Goal: Task Accomplishment & Management: Manage account settings

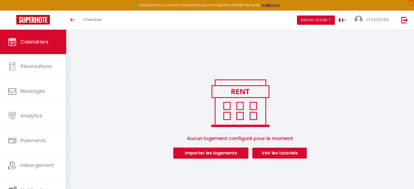
click at [219, 158] on button "Importer les logements" at bounding box center [210, 153] width 75 height 11
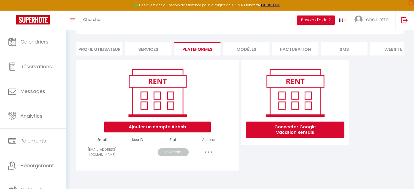
scroll to position [33, 0]
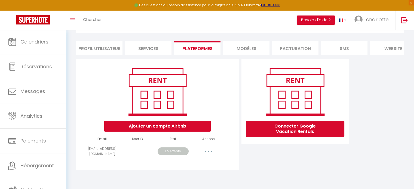
click at [179, 152] on p "En Attente" at bounding box center [173, 152] width 31 height 8
click at [203, 151] on button "button" at bounding box center [208, 151] width 15 height 9
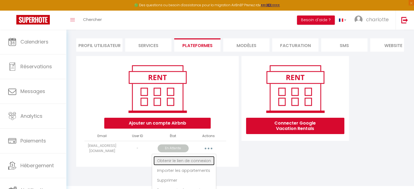
click at [201, 165] on link "Obtenir le lien de connexion" at bounding box center [184, 160] width 61 height 9
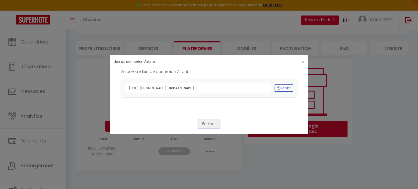
click at [214, 129] on button "Fermer" at bounding box center [209, 124] width 22 height 9
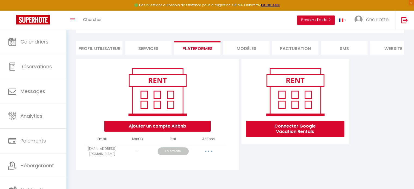
click at [206, 155] on button "button" at bounding box center [208, 151] width 15 height 9
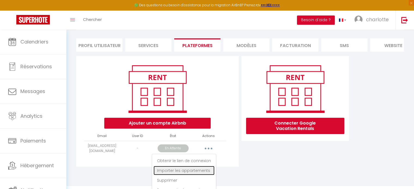
click at [203, 173] on link "Importer les appartements" at bounding box center [184, 170] width 61 height 9
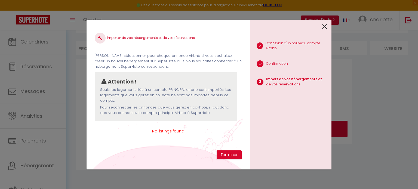
click at [203, 173] on div "Importer de vos hébergements et de vos réservations Veuillez sélectionner pour …" at bounding box center [209, 94] width 245 height 189
click at [222, 152] on button "Terminer" at bounding box center [229, 155] width 25 height 9
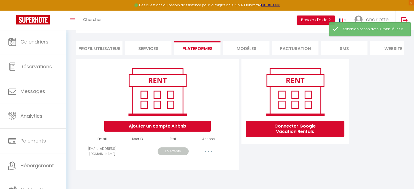
click at [210, 152] on button "button" at bounding box center [208, 151] width 15 height 9
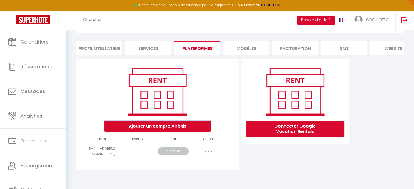
click at [196, 128] on button "Ajouter un compte Airbnb" at bounding box center [157, 126] width 106 height 11
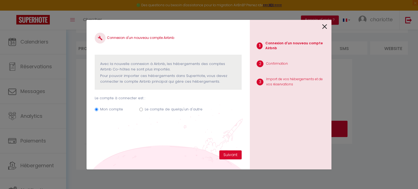
click at [326, 26] on icon at bounding box center [324, 27] width 5 height 8
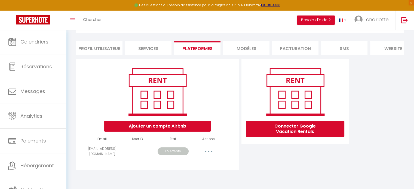
click at [208, 154] on button "button" at bounding box center [208, 151] width 15 height 9
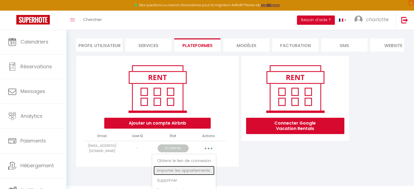
click at [197, 174] on link "Importer les appartements" at bounding box center [184, 170] width 61 height 9
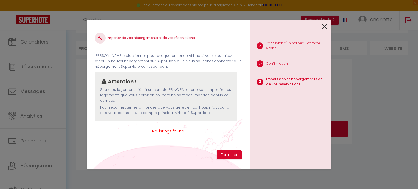
click at [175, 130] on span "No listings found" at bounding box center [168, 131] width 147 height 6
click at [101, 37] on img at bounding box center [100, 38] width 4 height 4
click at [232, 156] on button "Terminer" at bounding box center [229, 155] width 25 height 9
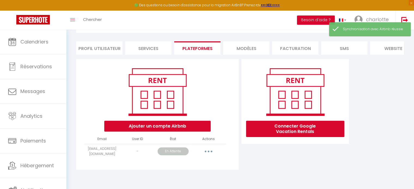
click at [203, 150] on button "button" at bounding box center [208, 151] width 15 height 9
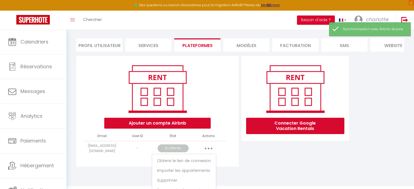
scroll to position [45, 0]
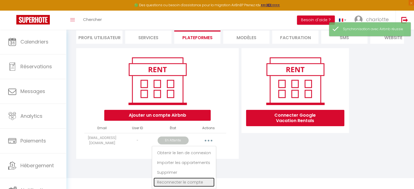
click at [196, 183] on link "Reconnecter le compte" at bounding box center [184, 182] width 61 height 9
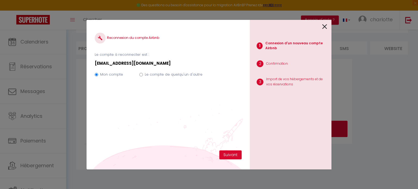
click at [172, 73] on label "Le compte de quelqu'un d'autre" at bounding box center [174, 74] width 58 height 5
click at [143, 73] on input "Le compte de quelqu'un d'autre" at bounding box center [141, 75] width 4 height 4
radio input "true"
radio input "false"
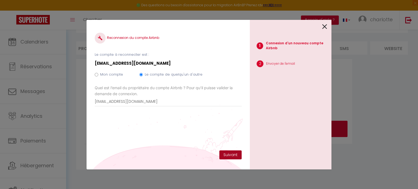
click at [232, 153] on button "Suivant" at bounding box center [231, 155] width 22 height 9
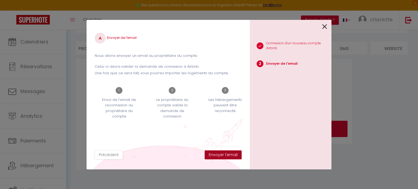
click at [232, 153] on button "Envoyer l'email" at bounding box center [223, 155] width 37 height 9
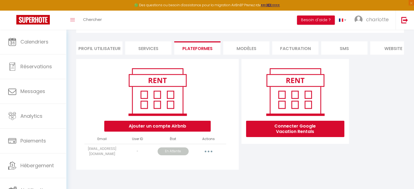
click at [207, 152] on button "button" at bounding box center [208, 151] width 15 height 9
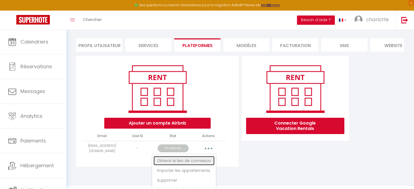
click at [200, 165] on link "Obtenir le lien de connexion" at bounding box center [184, 160] width 61 height 9
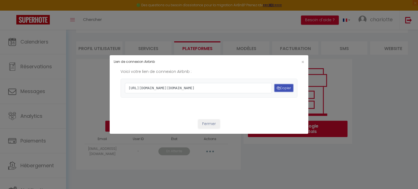
click at [283, 88] on button "Copier" at bounding box center [284, 87] width 19 height 7
click at [213, 129] on button "Fermer" at bounding box center [209, 124] width 22 height 9
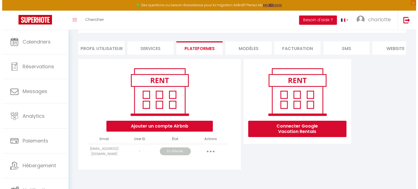
scroll to position [2, 0]
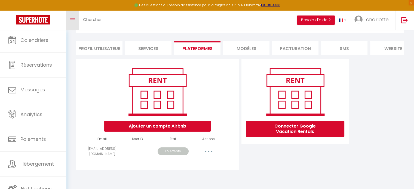
click at [74, 22] on link "Toggle menubar" at bounding box center [72, 20] width 13 height 19
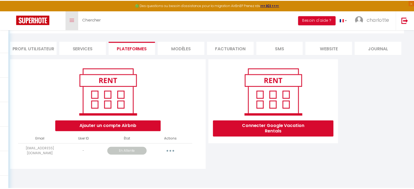
scroll to position [29, 0]
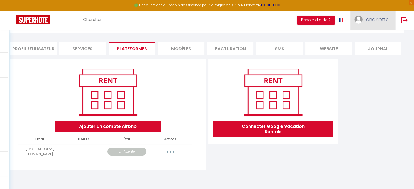
click at [379, 22] on span "charlotte" at bounding box center [377, 19] width 23 height 7
click at [375, 36] on link "Paramètres" at bounding box center [374, 37] width 40 height 9
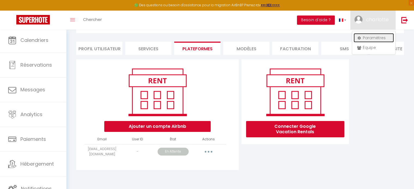
click at [375, 36] on link "Paramètres" at bounding box center [374, 37] width 40 height 9
click at [371, 40] on link "Paramètres" at bounding box center [374, 37] width 40 height 9
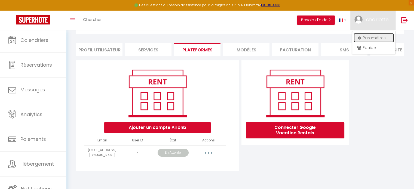
scroll to position [27, 0]
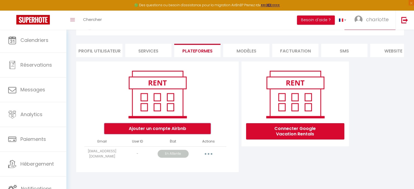
click at [184, 133] on button "Ajouter un compte Airbnb" at bounding box center [157, 128] width 106 height 11
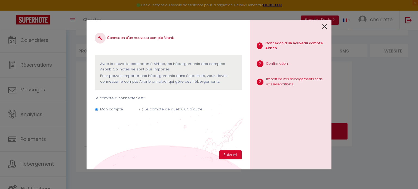
click at [325, 26] on icon at bounding box center [324, 27] width 5 height 8
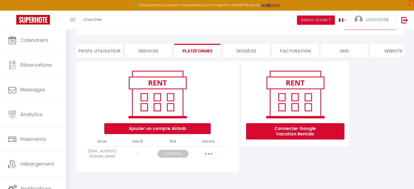
click at [207, 159] on button "button" at bounding box center [208, 154] width 15 height 9
click at [180, 158] on p "En Attente" at bounding box center [173, 154] width 31 height 8
click at [208, 159] on button "button" at bounding box center [208, 154] width 15 height 9
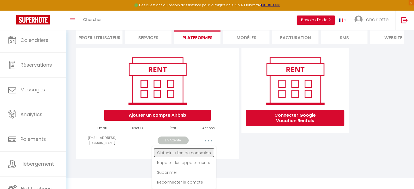
click at [194, 154] on link "Obtenir le lien de connexion" at bounding box center [184, 152] width 61 height 9
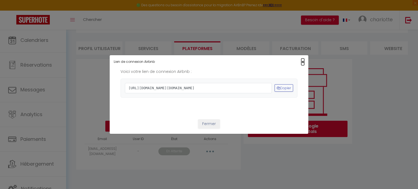
click at [302, 59] on span "×" at bounding box center [303, 62] width 3 height 7
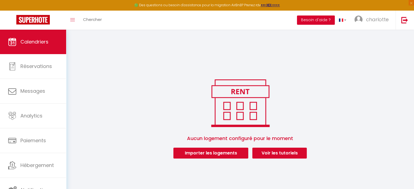
click at [313, 18] on button "Besoin d'aide ?" at bounding box center [316, 20] width 38 height 9
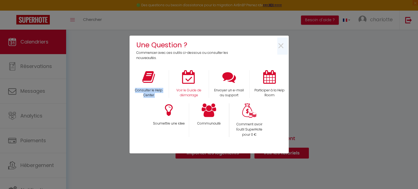
drag, startPoint x: 181, startPoint y: 68, endPoint x: 187, endPoint y: 78, distance: 11.8
click at [187, 78] on div "Une Question ? Commencer avec ces outils ci-dessous ou consulter les nouveautés…" at bounding box center [209, 95] width 159 height 118
click at [187, 78] on icon at bounding box center [189, 77] width 14 height 14
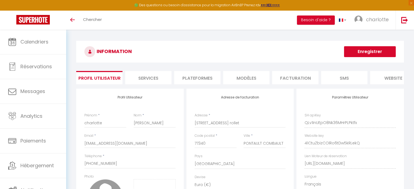
select select "28"
select select "fr"
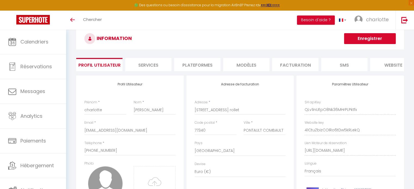
scroll to position [33, 0]
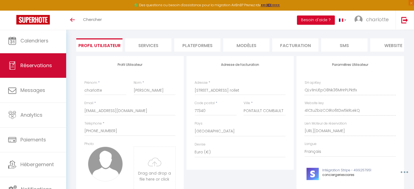
click at [32, 63] on span "Réservations" at bounding box center [36, 65] width 32 height 7
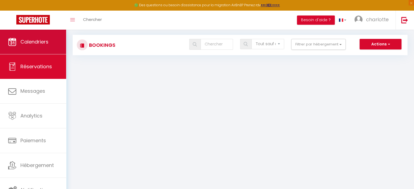
scroll to position [29, 0]
click at [36, 45] on span "Calendriers" at bounding box center [34, 41] width 28 height 7
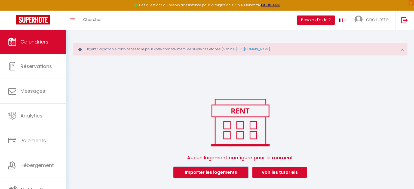
click at [202, 171] on button "Importer les logements" at bounding box center [210, 172] width 75 height 11
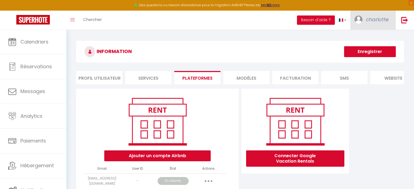
click at [371, 19] on span "charlotte" at bounding box center [377, 19] width 23 height 7
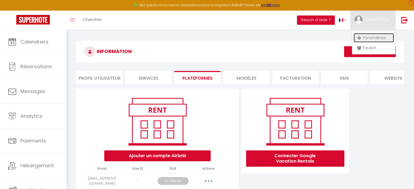
click at [370, 40] on link "Paramètres" at bounding box center [374, 37] width 40 height 9
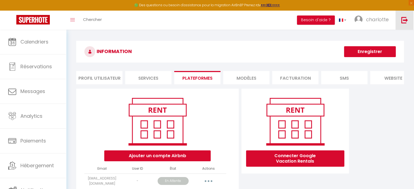
click at [403, 23] on img at bounding box center [404, 20] width 7 height 7
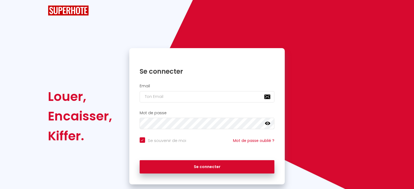
checkbox input "true"
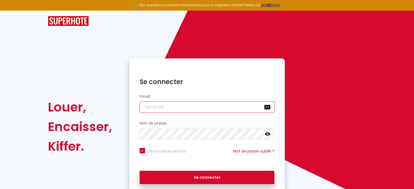
click at [188, 104] on input "email" at bounding box center [207, 107] width 135 height 11
type input "[EMAIL_ADDRESS][DOMAIN_NAME]"
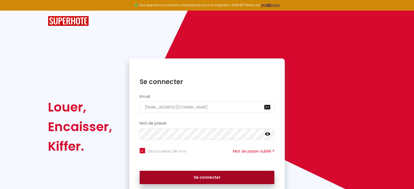
click at [177, 177] on button "Se connecter" at bounding box center [207, 178] width 135 height 14
checkbox input "true"
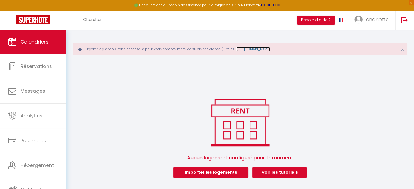
click at [249, 50] on link "[URL][DOMAIN_NAME]" at bounding box center [253, 49] width 34 height 5
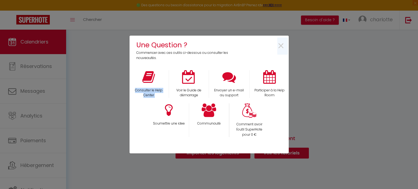
click at [285, 42] on div "×" at bounding box center [262, 50] width 53 height 21
click at [282, 47] on span "×" at bounding box center [281, 46] width 7 height 17
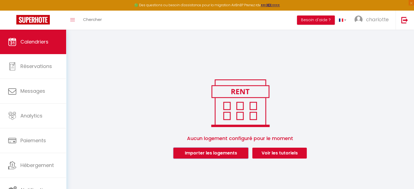
click at [224, 157] on button "Importer les logements" at bounding box center [210, 153] width 75 height 11
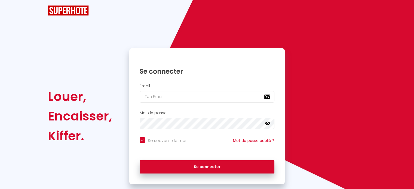
checkbox input "true"
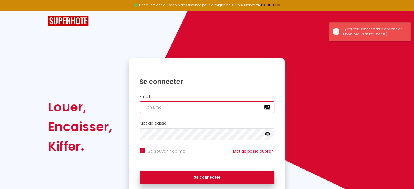
click at [220, 108] on input "email" at bounding box center [207, 107] width 135 height 11
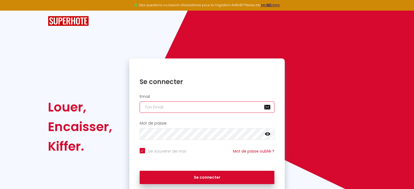
type input "[EMAIL_ADDRESS][DOMAIN_NAME]"
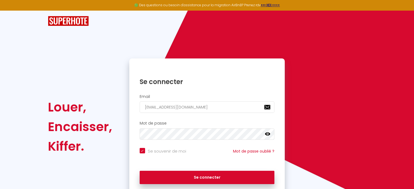
click at [140, 171] on button "Se connecter" at bounding box center [207, 178] width 135 height 14
checkbox input "true"
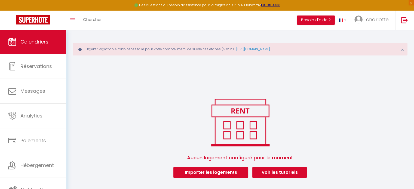
click at [209, 165] on span "Aucun logement configuré pour le moment" at bounding box center [240, 158] width 335 height 19
click at [210, 171] on button "Importer les logements" at bounding box center [210, 172] width 75 height 11
